Goal: Task Accomplishment & Management: Complete application form

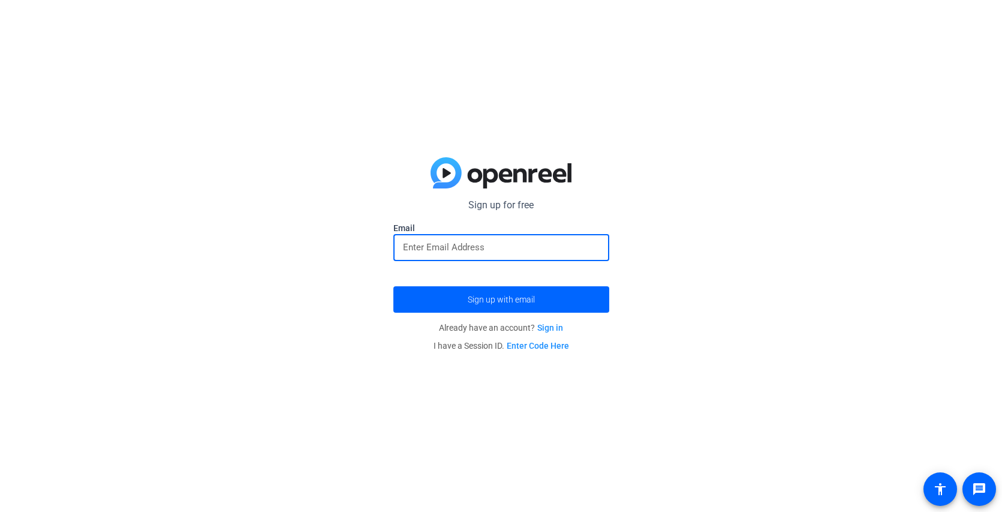
click at [454, 255] on div at bounding box center [501, 247] width 197 height 27
type input "[EMAIL_ADDRESS][DOMAIN_NAME]"
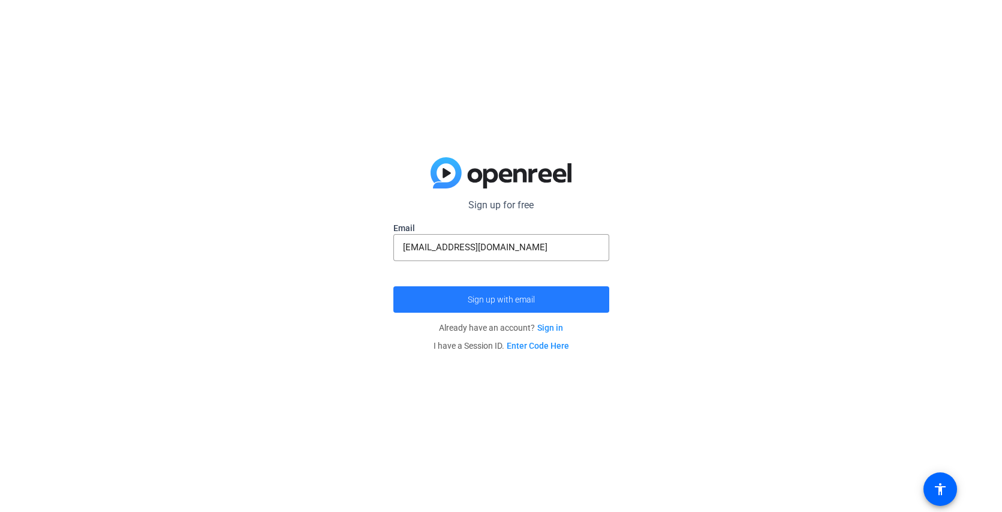
click at [477, 307] on span "submit" at bounding box center [501, 299] width 216 height 29
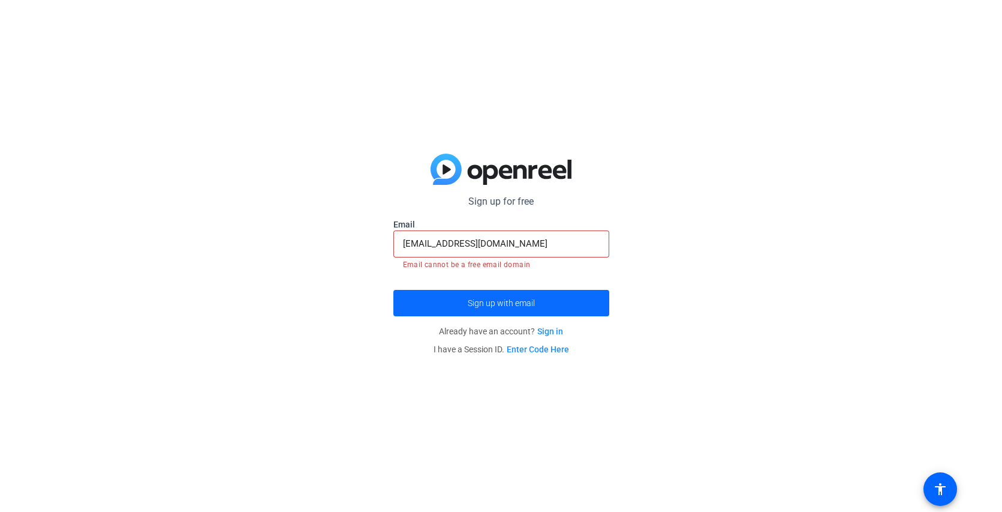
click at [447, 307] on span "submit" at bounding box center [501, 302] width 216 height 29
click at [555, 330] on link "Sign in" at bounding box center [550, 331] width 26 height 10
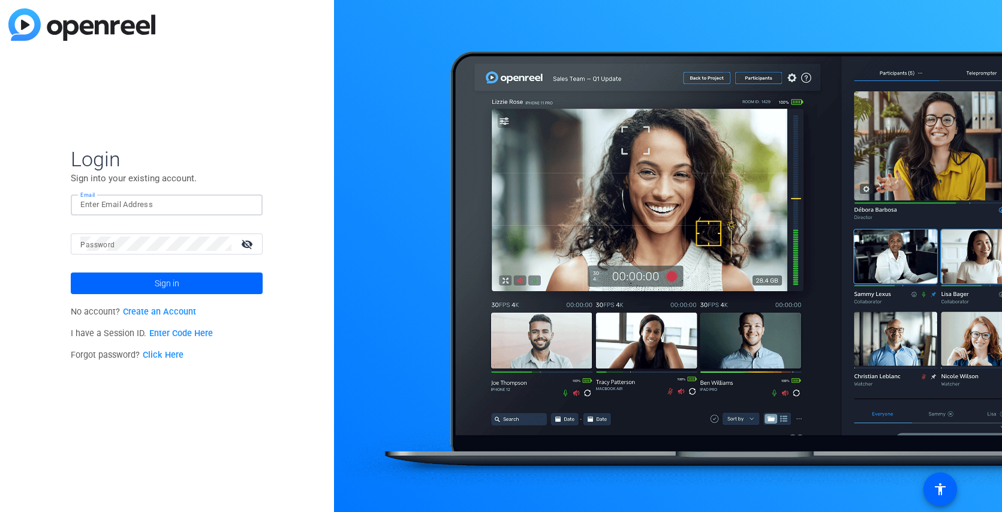
click at [145, 199] on input "Email" at bounding box center [166, 204] width 173 height 14
type input "[EMAIL_ADDRESS][DOMAIN_NAME]"
click at [161, 310] on link "Create an Account" at bounding box center [159, 311] width 73 height 10
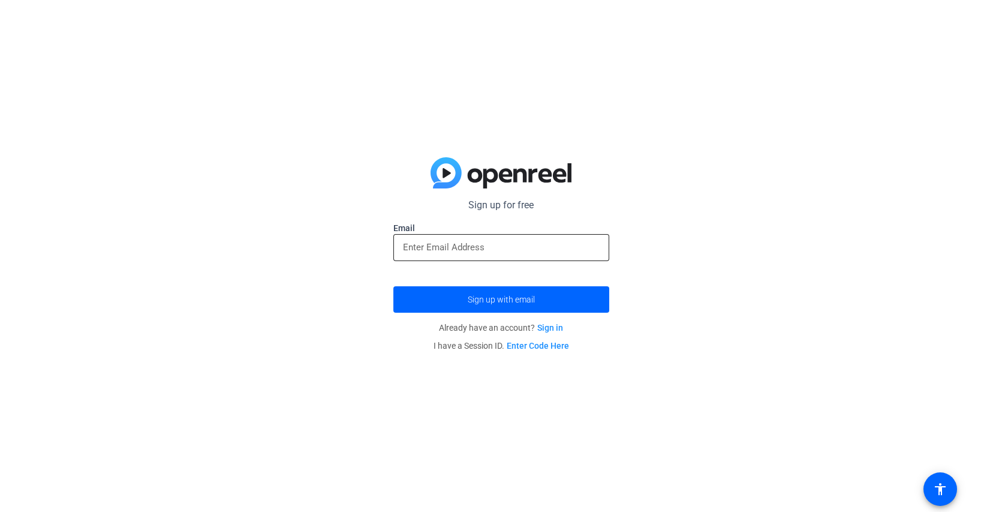
click at [418, 249] on input "email" at bounding box center [501, 247] width 197 height 14
type input "[EMAIL_ADDRESS][DOMAIN_NAME]"
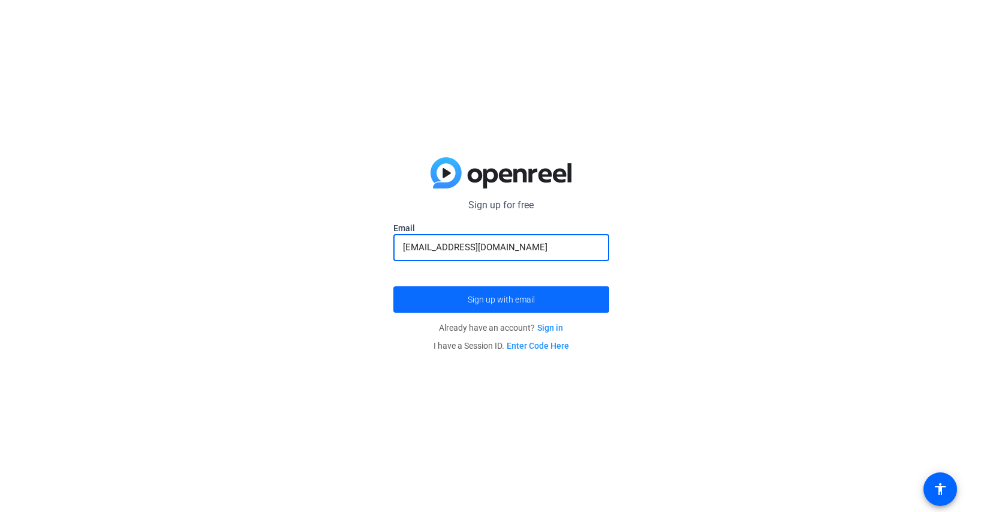
click at [488, 311] on span "submit" at bounding box center [501, 299] width 216 height 29
